Goal: Information Seeking & Learning: Learn about a topic

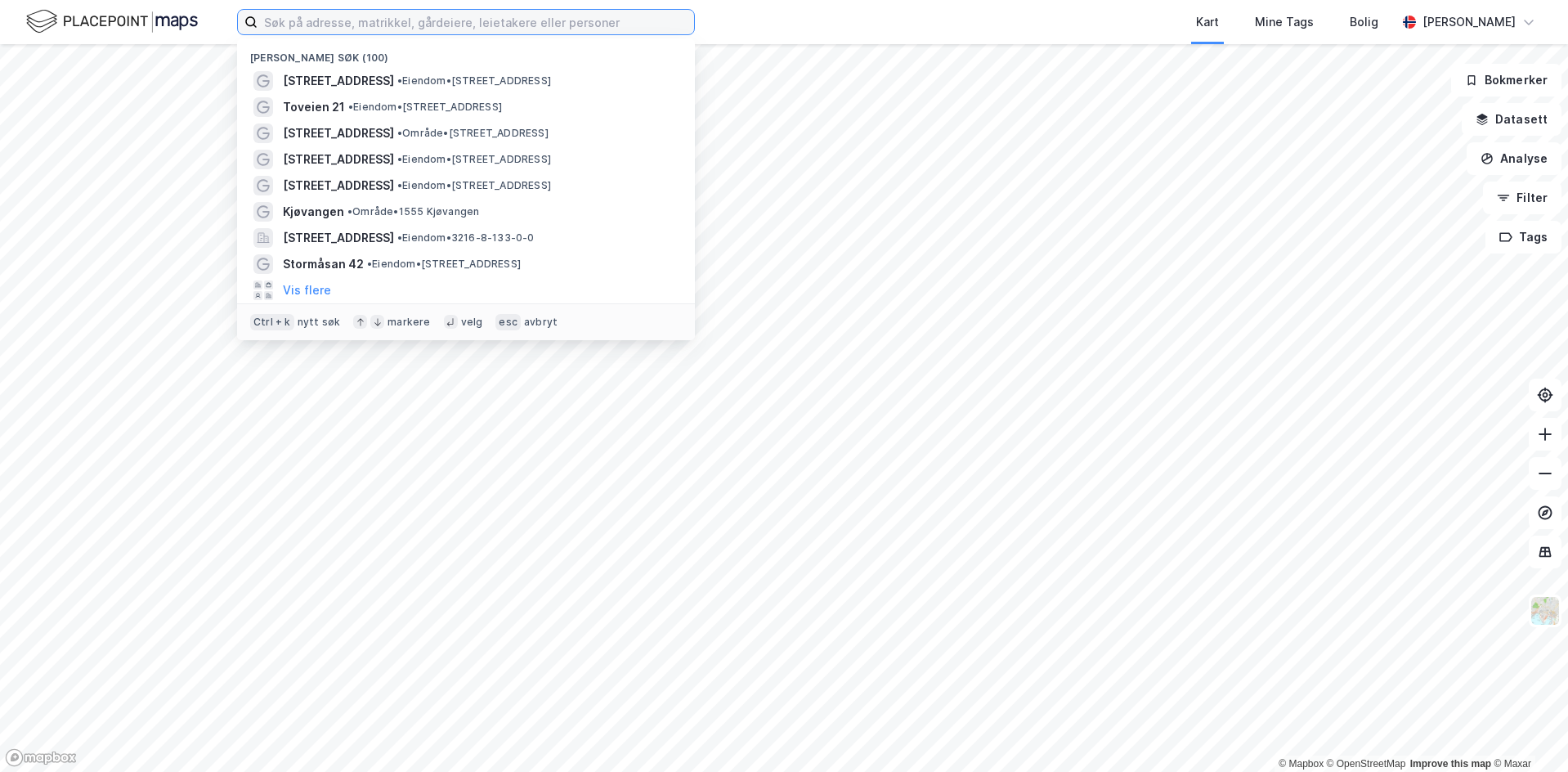
click at [440, 20] on input at bounding box center [476, 22] width 437 height 25
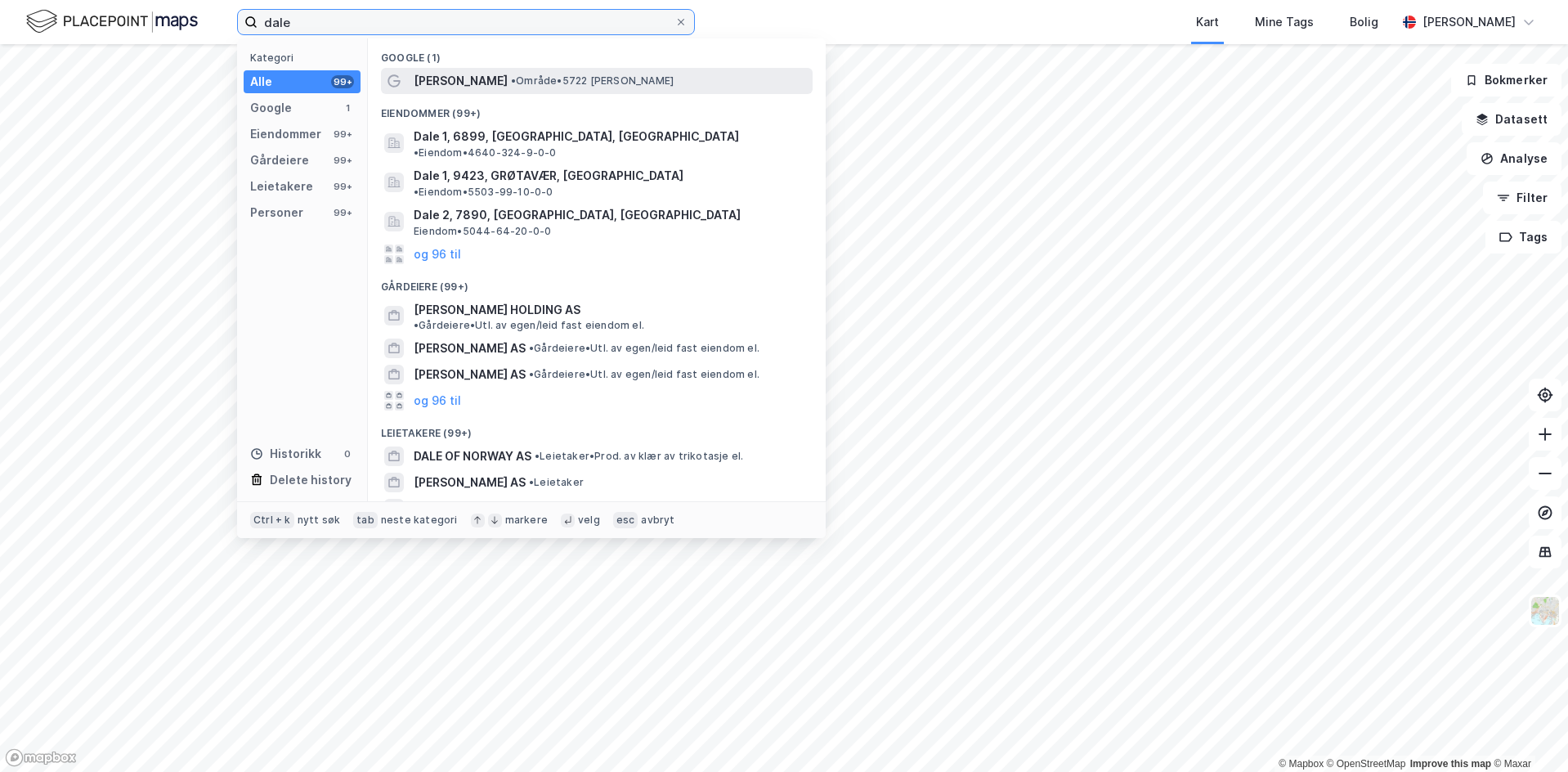
type input "dale"
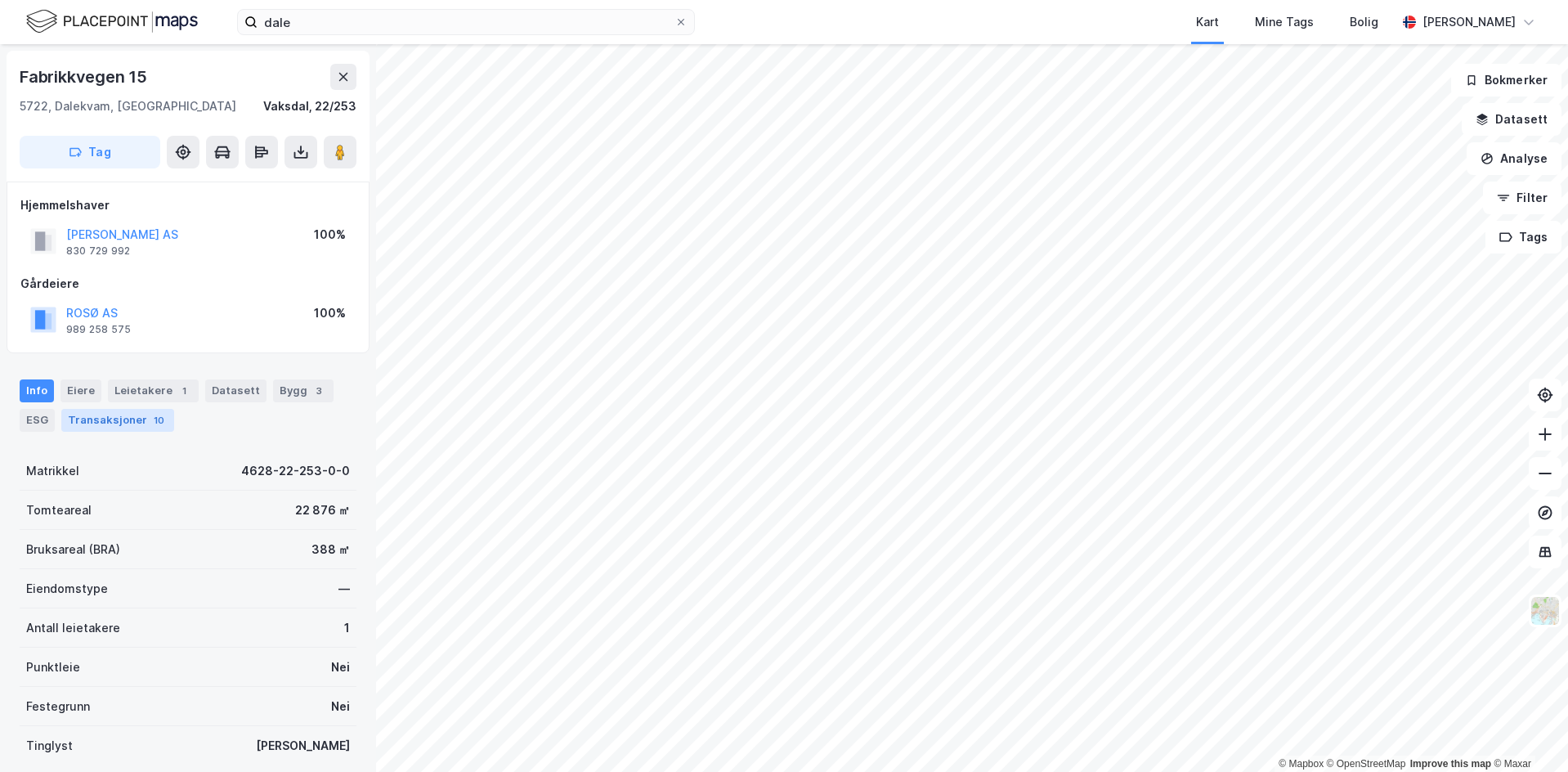
click at [115, 420] on div "Transaksjoner 10" at bounding box center [117, 420] width 112 height 23
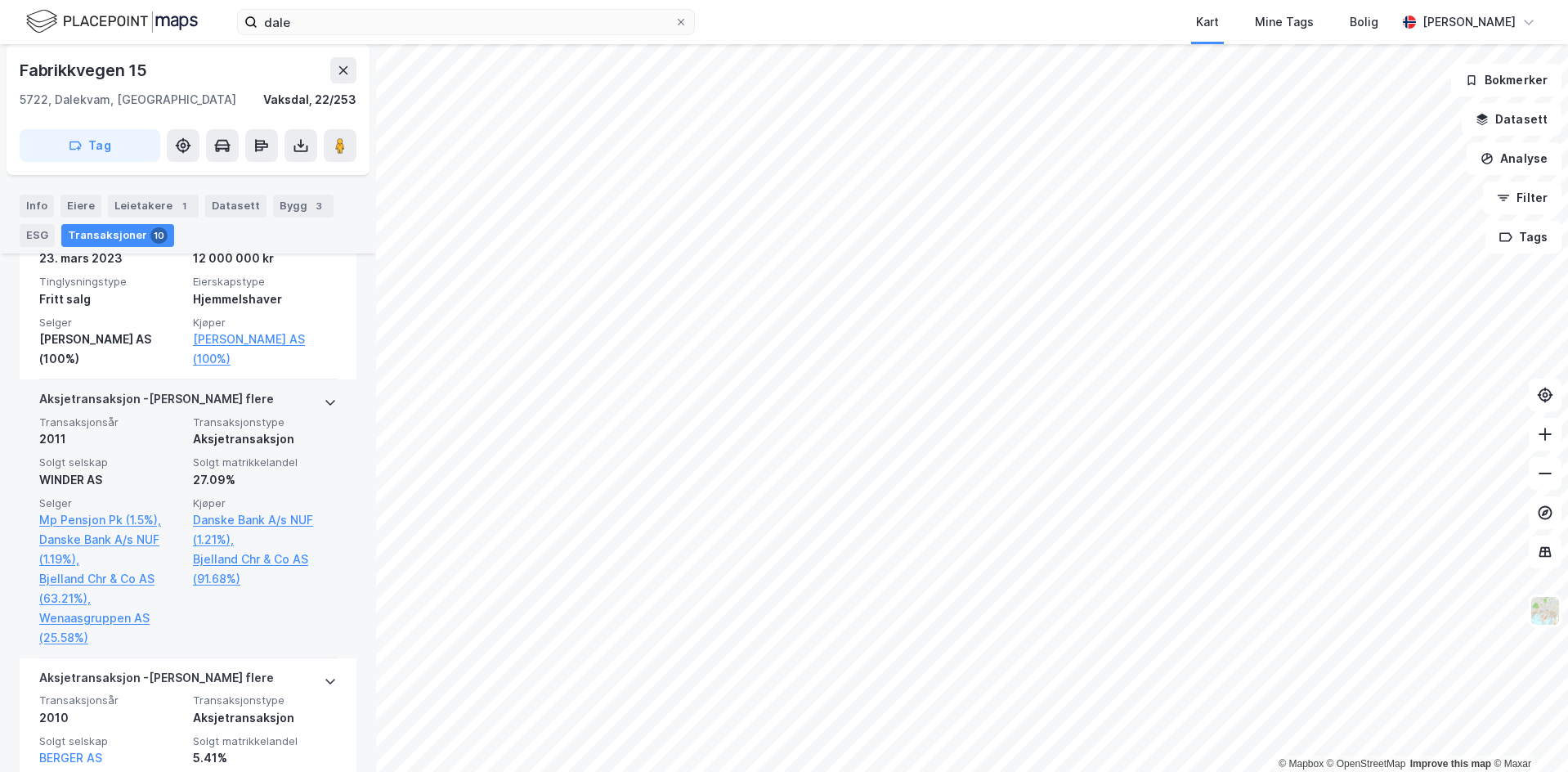
scroll to position [572, 0]
